Goal: Entertainment & Leisure: Consume media (video, audio)

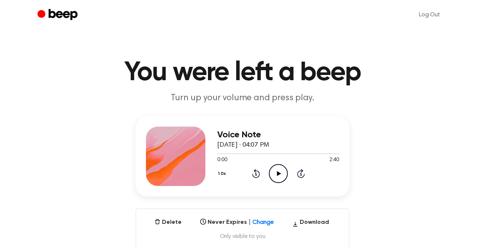
click at [279, 175] on icon "Play Audio" at bounding box center [278, 173] width 19 height 19
click at [282, 176] on icon "Play Audio" at bounding box center [278, 173] width 19 height 19
click at [277, 172] on icon at bounding box center [278, 173] width 3 height 5
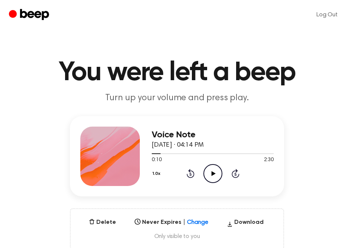
click at [187, 176] on icon at bounding box center [191, 173] width 8 height 9
click at [211, 172] on icon "Play Audio" at bounding box center [212, 173] width 19 height 19
click at [211, 173] on icon at bounding box center [212, 173] width 3 height 5
click at [189, 172] on icon at bounding box center [191, 173] width 8 height 9
click at [209, 174] on icon "Play Audio" at bounding box center [212, 173] width 19 height 19
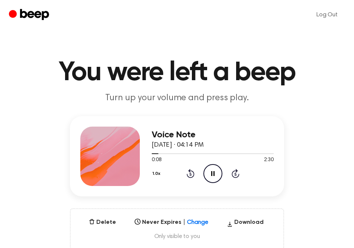
click at [212, 171] on icon "Pause Audio" at bounding box center [212, 173] width 19 height 19
click at [214, 171] on icon "Play Audio" at bounding box center [212, 173] width 19 height 19
click at [214, 171] on icon "Pause Audio" at bounding box center [212, 173] width 19 height 19
click at [213, 171] on icon "Play Audio" at bounding box center [212, 173] width 19 height 19
click at [213, 171] on icon at bounding box center [212, 173] width 3 height 5
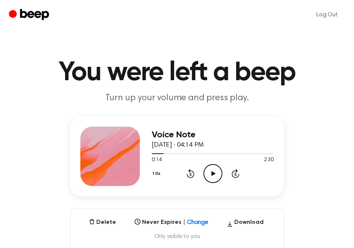
click at [214, 176] on icon "Play Audio" at bounding box center [212, 173] width 19 height 19
click at [214, 176] on icon "Pause Audio" at bounding box center [212, 173] width 19 height 19
click at [214, 176] on icon "Play Audio" at bounding box center [212, 173] width 19 height 19
click at [214, 176] on icon "Pause Audio" at bounding box center [212, 173] width 19 height 19
click at [211, 175] on icon "Play Audio" at bounding box center [212, 173] width 19 height 19
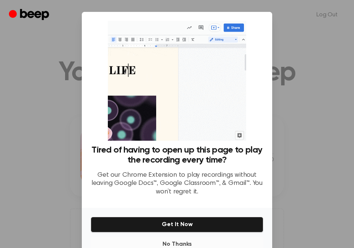
click at [211, 237] on button "No Thanks" at bounding box center [177, 244] width 172 height 15
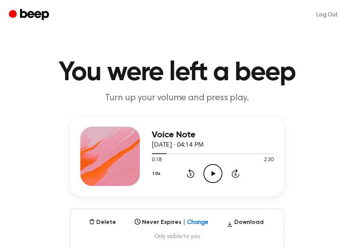
click at [211, 175] on icon "Play Audio" at bounding box center [212, 173] width 19 height 19
click at [213, 172] on icon "Pause Audio" at bounding box center [212, 173] width 19 height 19
click at [215, 169] on icon "Play Audio" at bounding box center [212, 173] width 19 height 19
click at [215, 169] on icon "Pause Audio" at bounding box center [212, 173] width 19 height 19
click at [215, 171] on icon "Play Audio" at bounding box center [212, 173] width 19 height 19
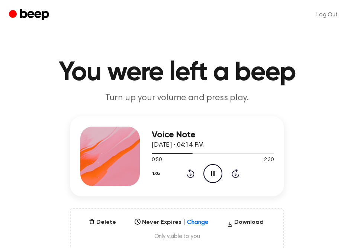
click at [213, 171] on icon at bounding box center [212, 173] width 3 height 5
click at [213, 170] on icon "Play Audio" at bounding box center [212, 173] width 19 height 19
click at [213, 170] on icon "Pause Audio" at bounding box center [212, 173] width 19 height 19
click at [213, 174] on icon at bounding box center [213, 173] width 4 height 5
click at [214, 171] on icon "Pause Audio" at bounding box center [212, 173] width 19 height 19
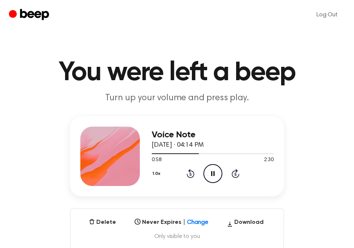
click at [213, 173] on icon "Pause Audio" at bounding box center [212, 173] width 19 height 19
click at [213, 176] on icon "Play Audio" at bounding box center [212, 173] width 19 height 19
click at [211, 175] on icon at bounding box center [212, 173] width 3 height 5
click at [214, 174] on icon at bounding box center [213, 173] width 4 height 5
click at [214, 174] on icon at bounding box center [212, 173] width 3 height 5
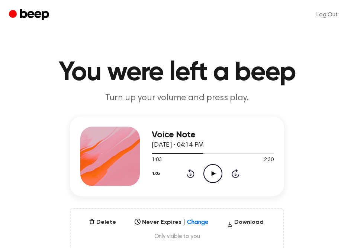
click at [211, 173] on icon at bounding box center [213, 173] width 4 height 5
click at [211, 173] on icon at bounding box center [212, 173] width 3 height 5
click at [213, 172] on icon "Play Audio" at bounding box center [212, 173] width 19 height 19
click at [189, 171] on icon at bounding box center [191, 173] width 8 height 9
click at [213, 175] on icon at bounding box center [212, 173] width 3 height 5
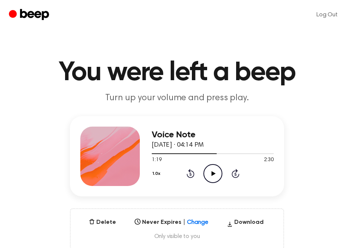
click at [212, 169] on icon "Play Audio" at bounding box center [212, 173] width 19 height 19
click at [213, 171] on icon at bounding box center [212, 173] width 3 height 5
click at [212, 175] on icon "Play Audio" at bounding box center [212, 173] width 19 height 19
click at [187, 174] on icon at bounding box center [191, 173] width 8 height 9
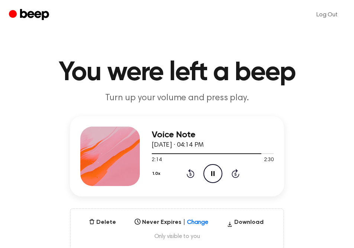
click at [211, 175] on icon at bounding box center [212, 173] width 3 height 5
click at [189, 175] on icon "Rewind 5 seconds" at bounding box center [190, 174] width 8 height 10
click at [209, 177] on icon "Play Audio" at bounding box center [212, 173] width 19 height 19
click at [215, 171] on icon "Pause Audio" at bounding box center [212, 173] width 19 height 19
click at [189, 174] on icon "Rewind 5 seconds" at bounding box center [190, 174] width 8 height 10
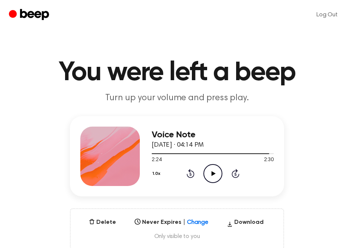
click at [216, 174] on icon "Play Audio" at bounding box center [212, 173] width 19 height 19
click at [190, 175] on icon at bounding box center [190, 174] width 2 height 3
click at [209, 176] on icon "Pause Audio" at bounding box center [212, 173] width 19 height 19
click at [209, 176] on icon "Play Audio" at bounding box center [212, 173] width 19 height 19
click at [209, 176] on icon "Pause Audio" at bounding box center [212, 173] width 19 height 19
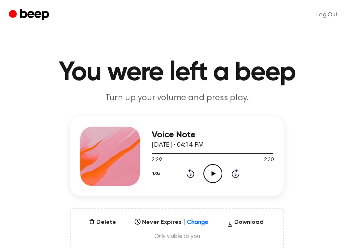
click at [191, 172] on icon "Rewind 5 seconds" at bounding box center [190, 174] width 8 height 10
click at [190, 174] on icon "Rewind 5 seconds" at bounding box center [190, 174] width 8 height 10
click at [205, 174] on icon "Play Audio" at bounding box center [212, 173] width 19 height 19
